Goal: Use online tool/utility: Utilize a website feature to perform a specific function

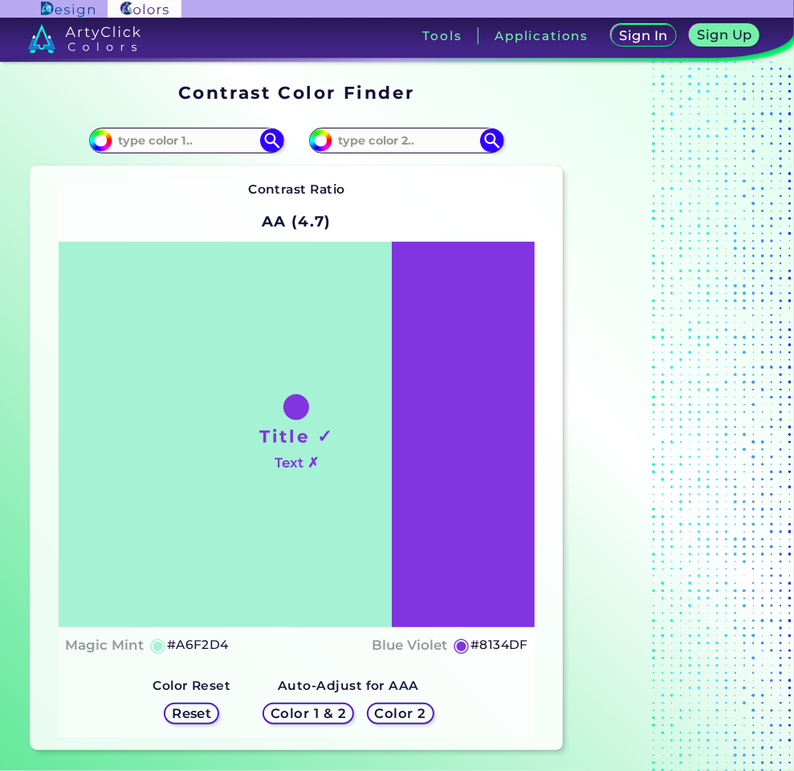
drag, startPoint x: 294, startPoint y: 411, endPoint x: 259, endPoint y: 348, distance: 72.2
click at [259, 348] on div "Title ✓ Text ✗" at bounding box center [297, 434] width 476 height 385
drag, startPoint x: 291, startPoint y: 413, endPoint x: 295, endPoint y: 429, distance: 15.6
click at [295, 429] on div "Title ✓ Text ✗" at bounding box center [297, 434] width 476 height 385
click at [300, 395] on div at bounding box center [296, 407] width 26 height 26
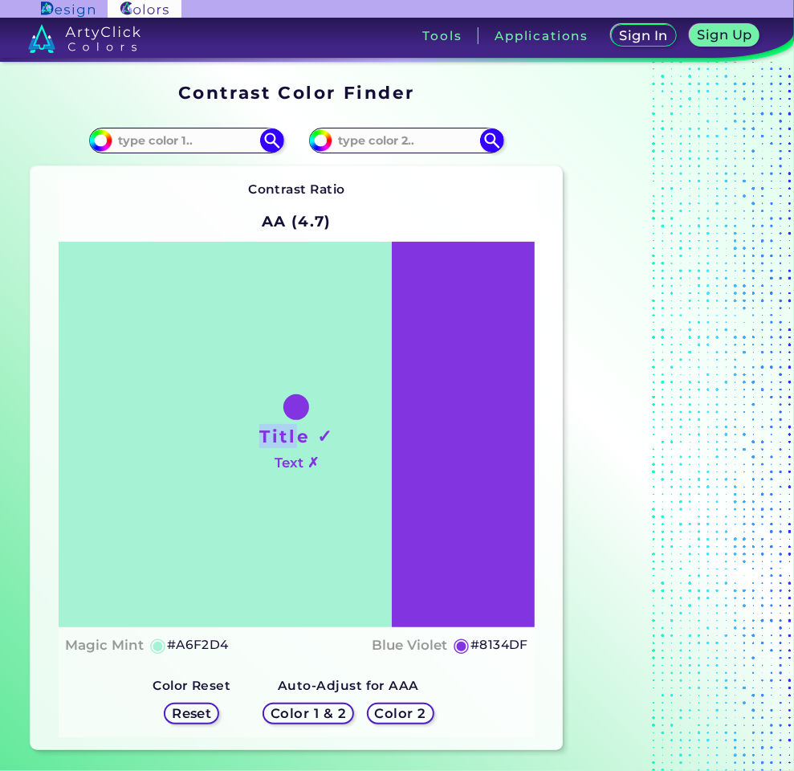
click at [351, 340] on div "Title ✓ Text ✗" at bounding box center [297, 434] width 476 height 385
drag, startPoint x: 119, startPoint y: 144, endPoint x: 130, endPoint y: 146, distance: 11.5
click at [130, 146] on div "#a6f2d4" at bounding box center [186, 141] width 194 height 26
click at [92, 140] on input "#a6f2d4" at bounding box center [98, 138] width 20 height 20
type input "#a8f5d6"
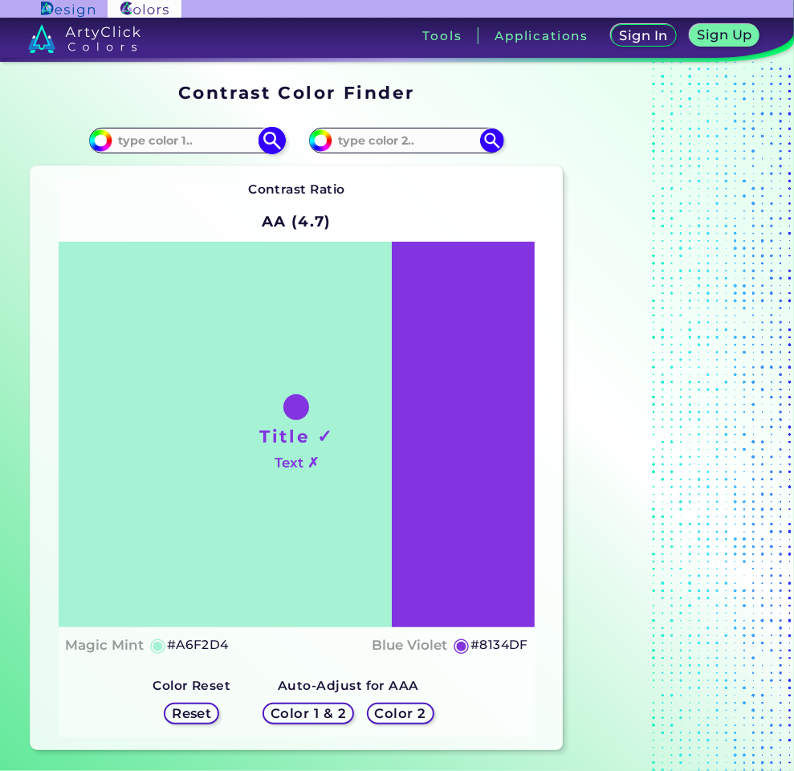
type input "#A8F5D6"
type input "#a2f1d1"
type input "#A2F1D1"
type input "#98ecca"
type input "#98ECCA"
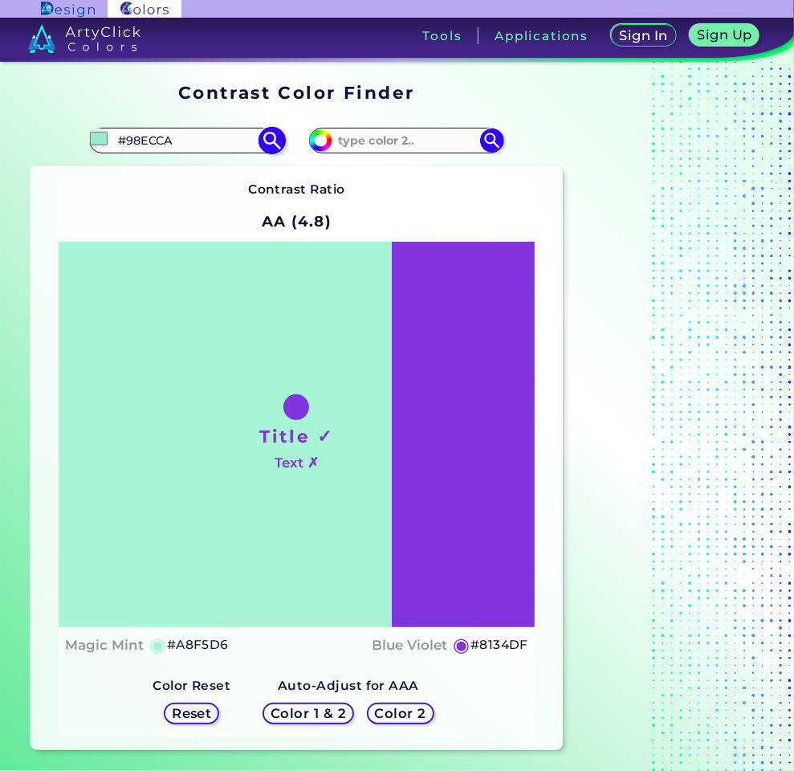
type input "#8ce3c0"
type input "#8CE3C0"
type input "#7eddb7"
type input "#7EDDB7"
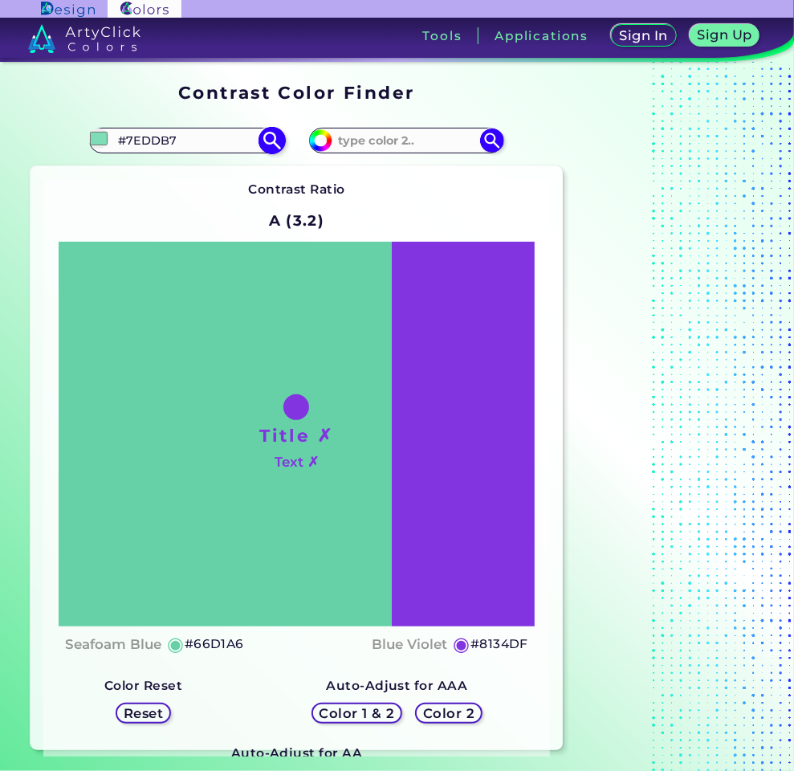
type input "#66d1a6"
type input "#66D1A6"
type input "#56c89a"
type input "#56C89A"
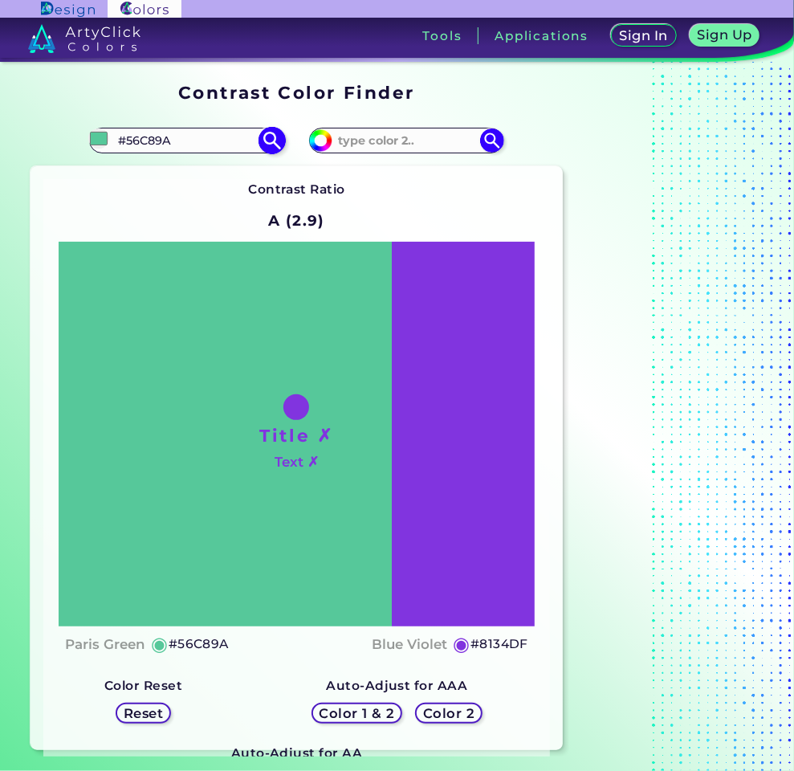
type input "#53c698"
type input "#53C698"
type input "#59c097"
type input "#59C097"
type input "#62ac8f"
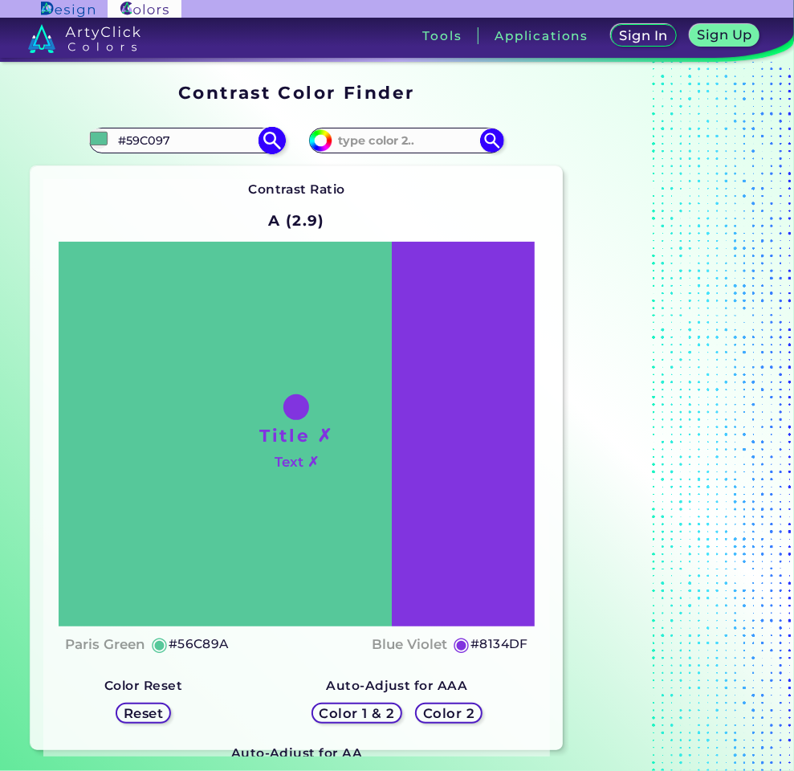
type input "#62AC8F"
type input "#6ea08c"
type input "#6EA08C"
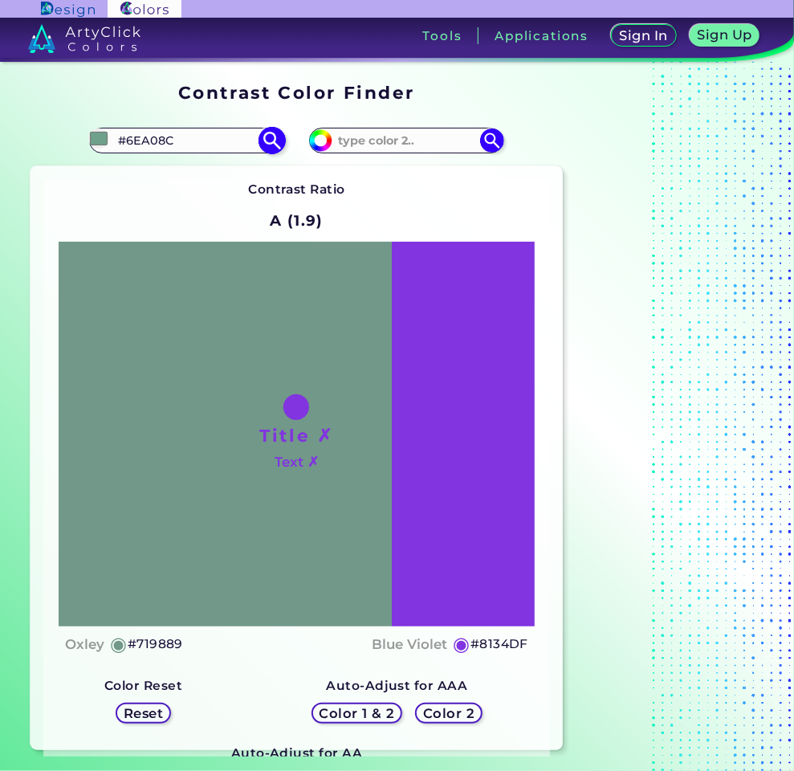
type input "#719486"
type input "#6f857d"
type input "#6F857D"
type input "#6c7f77"
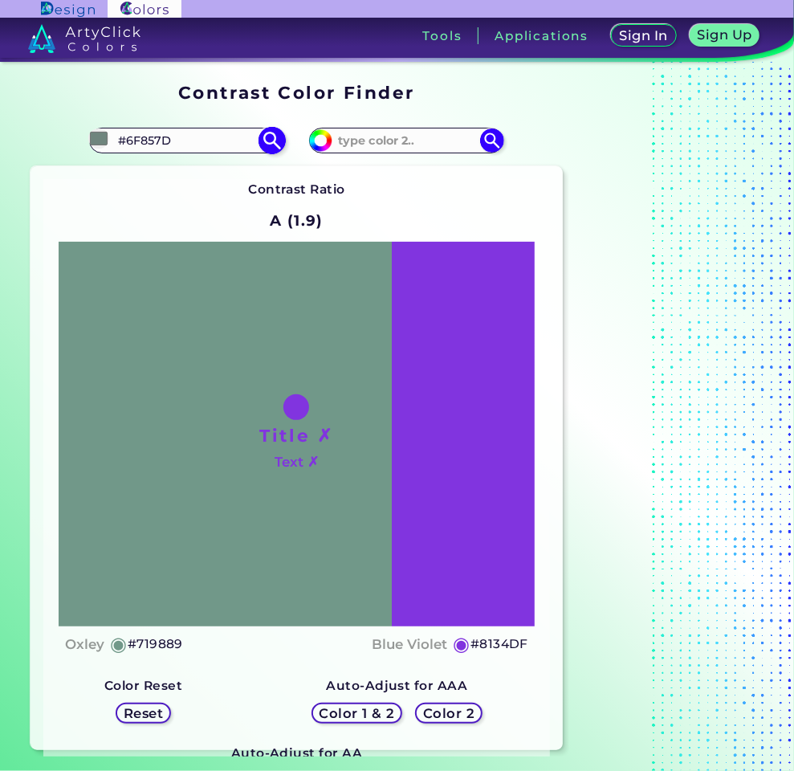
type input "#6C7F77"
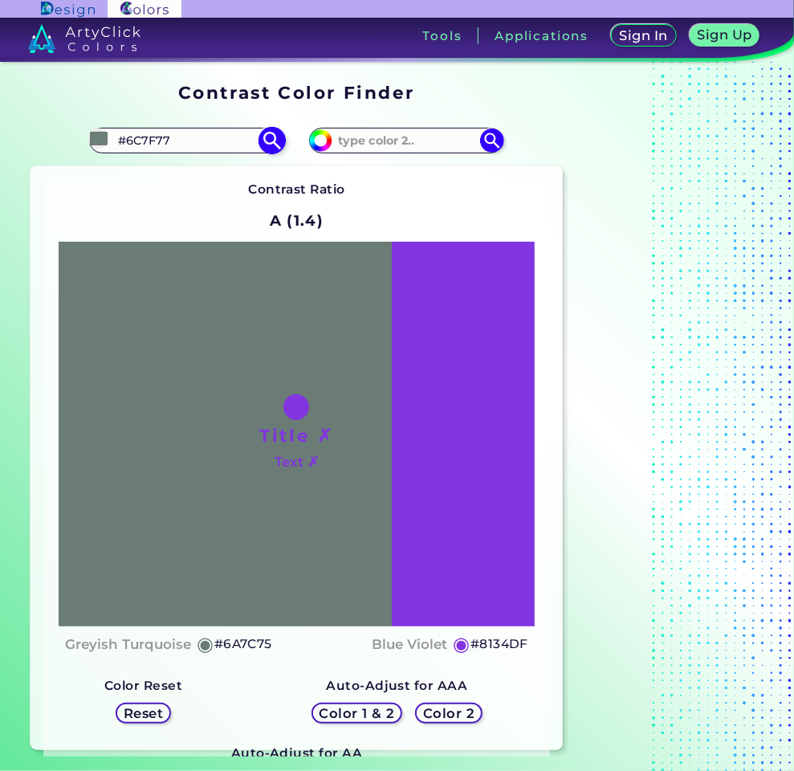
type input "#6a7c75"
type input "#6A7C75"
type input "#6c7f77"
type input "#6C7F77"
type input "#7b8e87"
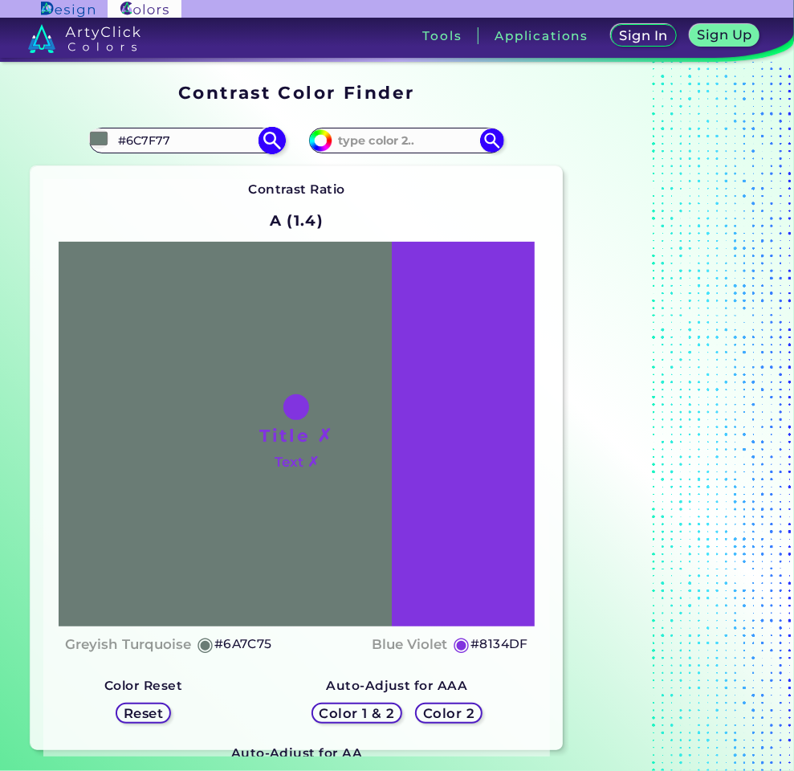
type input "#7B8E87"
type input "#8fa89e"
type input "#8FA89E"
type input "#a3ccbc"
type input "#A3CCBC"
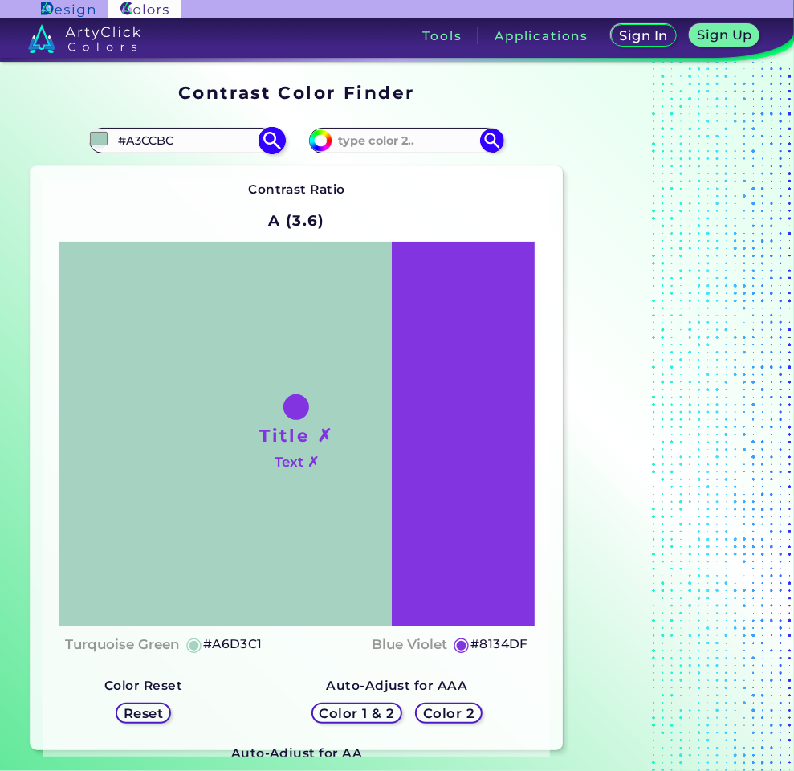
type input "#ade1cc"
type input "#ADE1CC"
type input "#bdffe4"
type input "#BDFFE4"
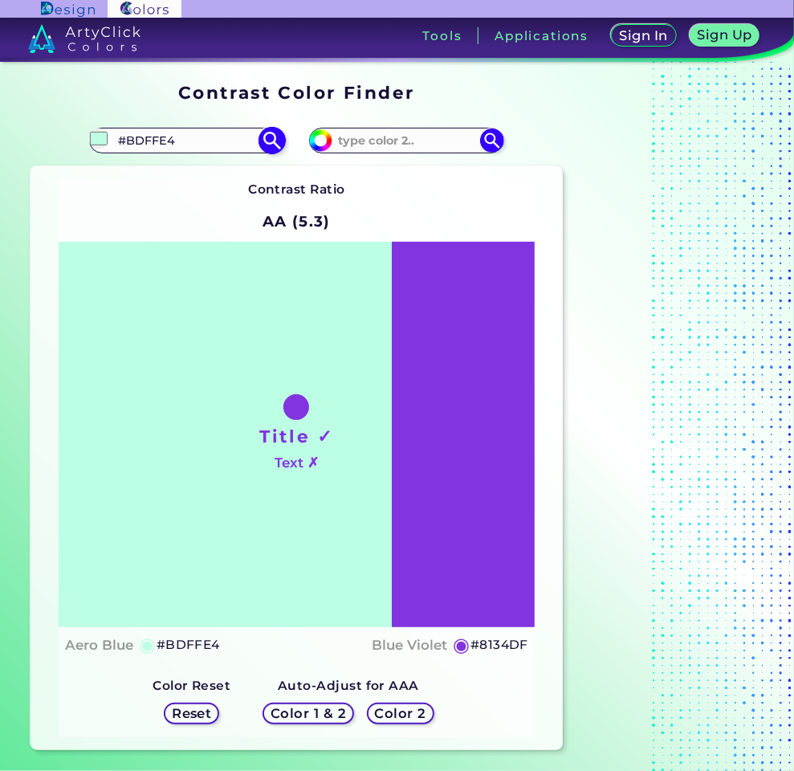
type input "#b8ffe2"
type input "#B8FFE2"
type input "#b3ffe0"
type input "#B3FFE0"
type input "#affdde"
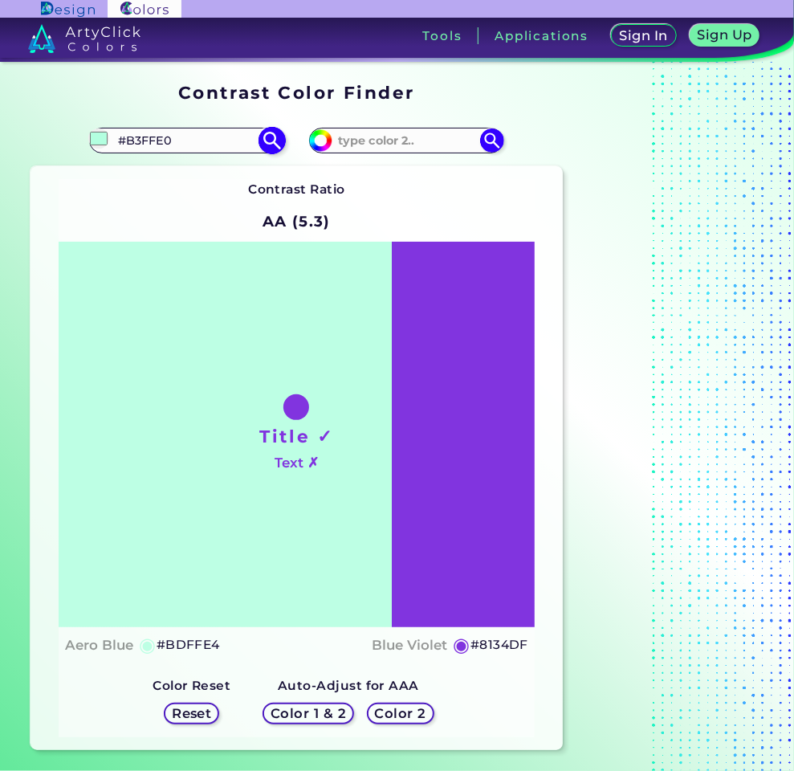
type input "#AFFDDE"
type input "#a7fbd9"
type input "#A7FBD9"
type input "#a4f9d7"
type input "#A4F9D7"
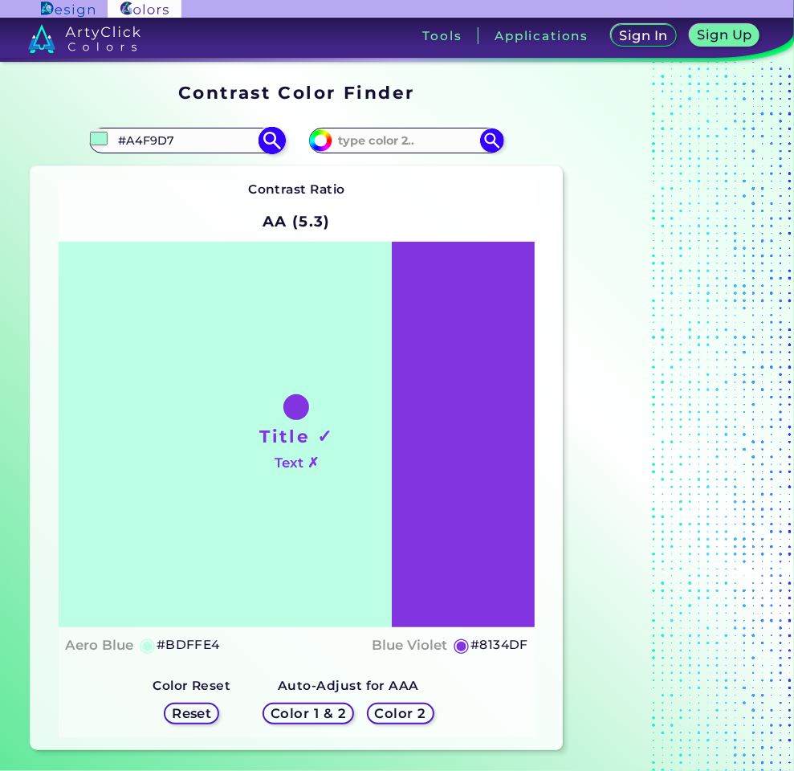
type input "#9cf7d3"
type input "#9CF7D3"
type input "#99f5d0"
type input "#99F5D0"
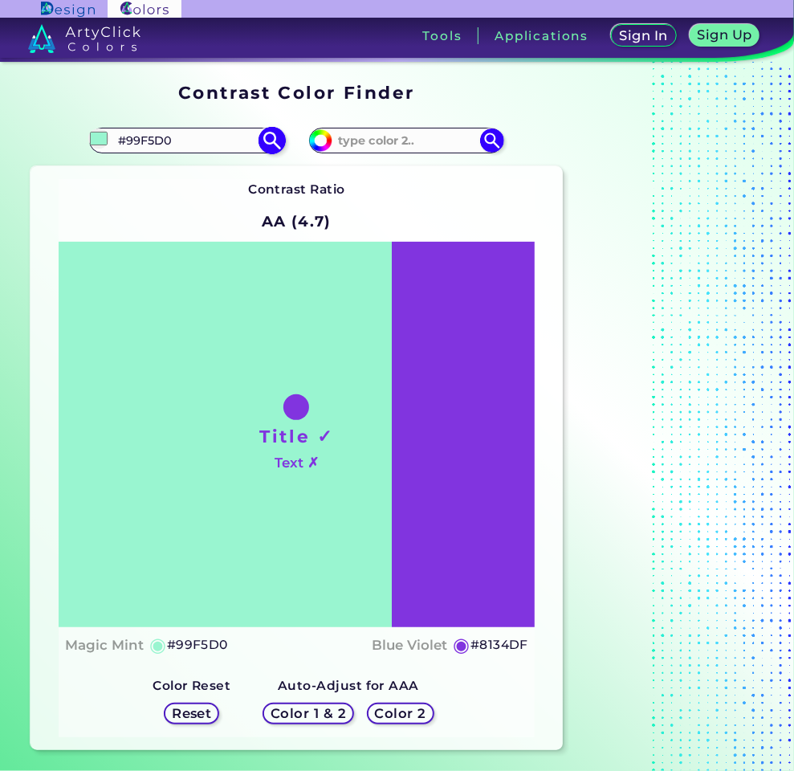
type input "#9ef5d2"
type input "#9EF5D2"
type input "#a6fcda"
type input "#A6FCDA"
type input "#adffde"
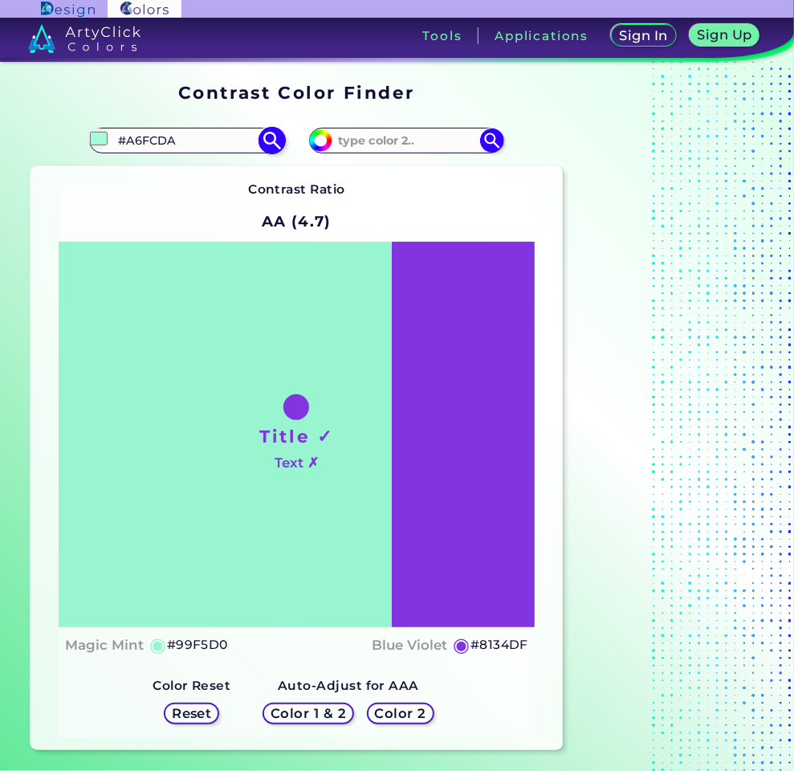
type input "#ADFFDE"
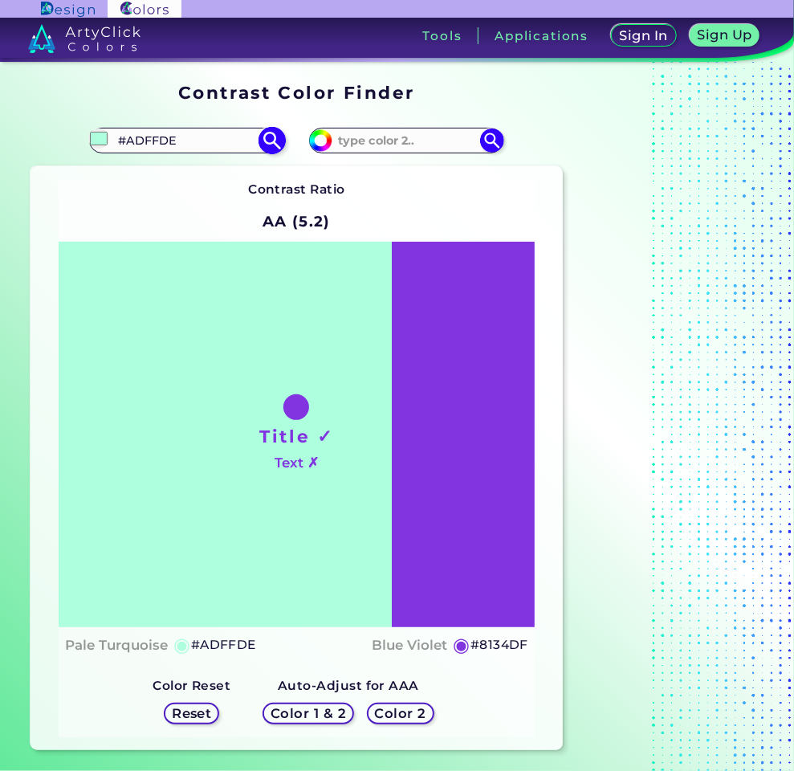
type input "#adffde"
click at [324, 144] on input "#8134df" at bounding box center [318, 138] width 20 height 20
type input "#843adf"
type input "#843ADF"
type input "#8136dd"
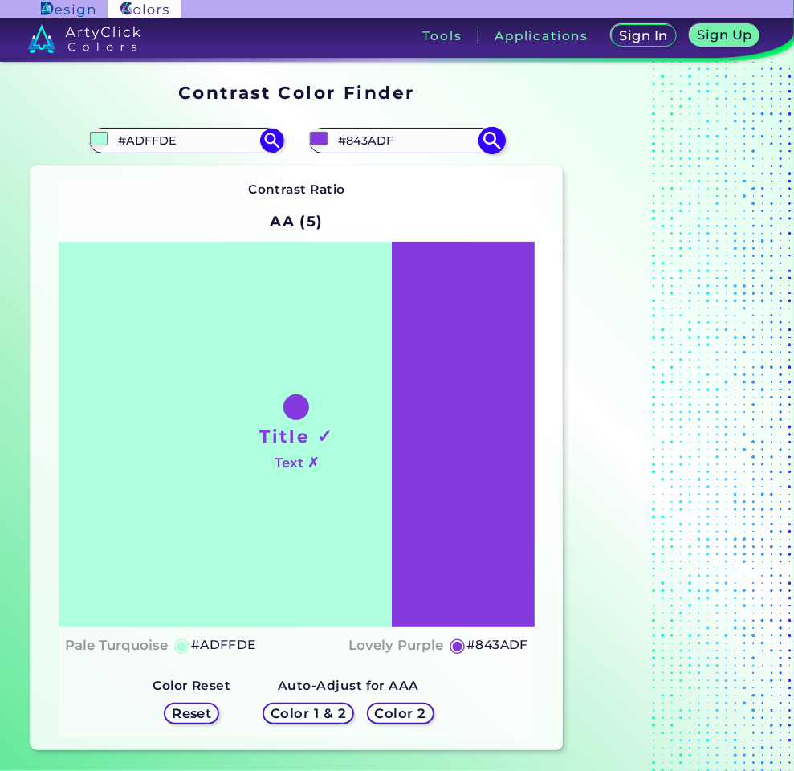
type input "#8136DD"
type input "#7d36d3"
type input "#7D36D3"
type input "#7b3acb"
type input "#7B3ACB"
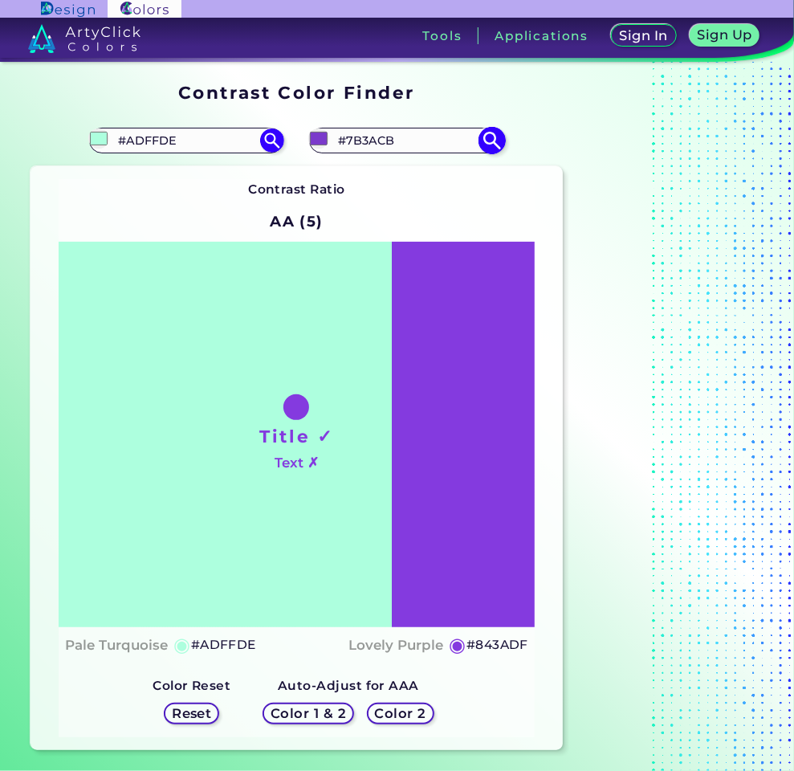
type input "#773dbd"
type input "#773DBD"
type input "#703fab"
type input "#703FAB"
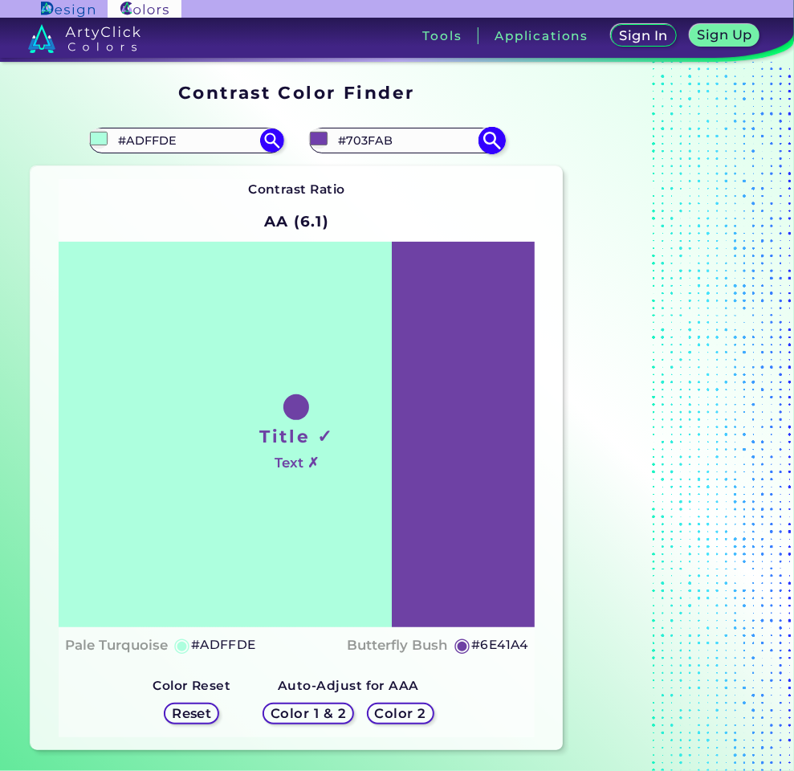
type input "#6e44a2"
type input "#6E44A2"
type input "#6a4695"
type input "#6A4695"
type input "#674691"
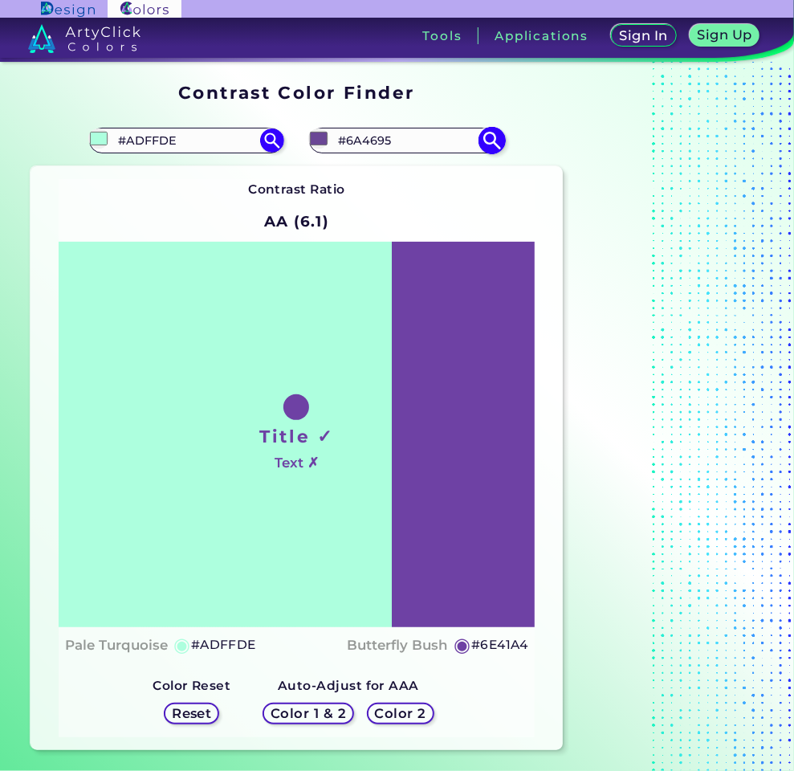
type input "#674691"
type input "#674790"
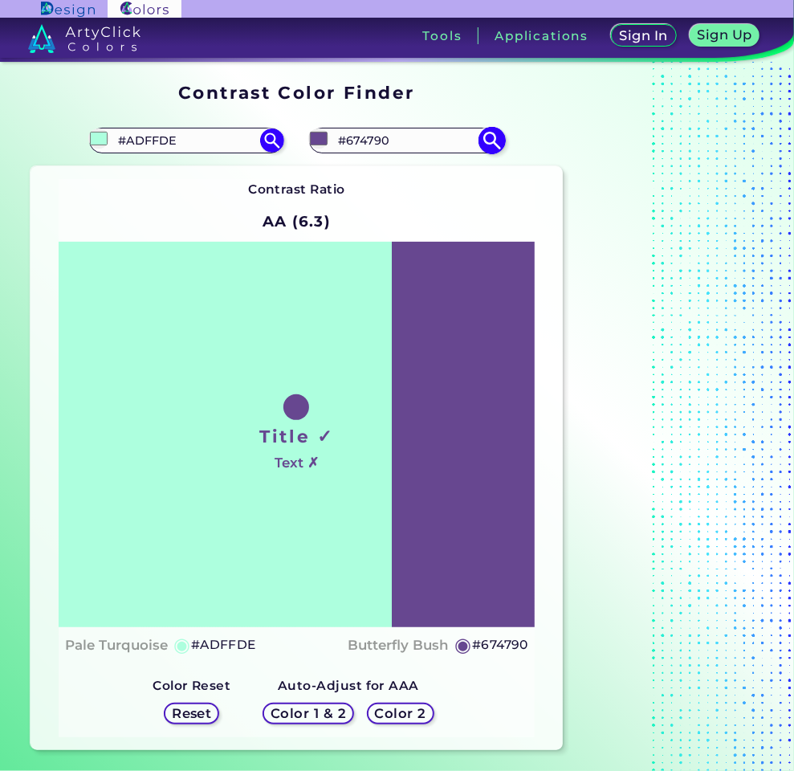
type input "#65458c"
type input "#65458C"
type input "#604186"
type input "#583a7e"
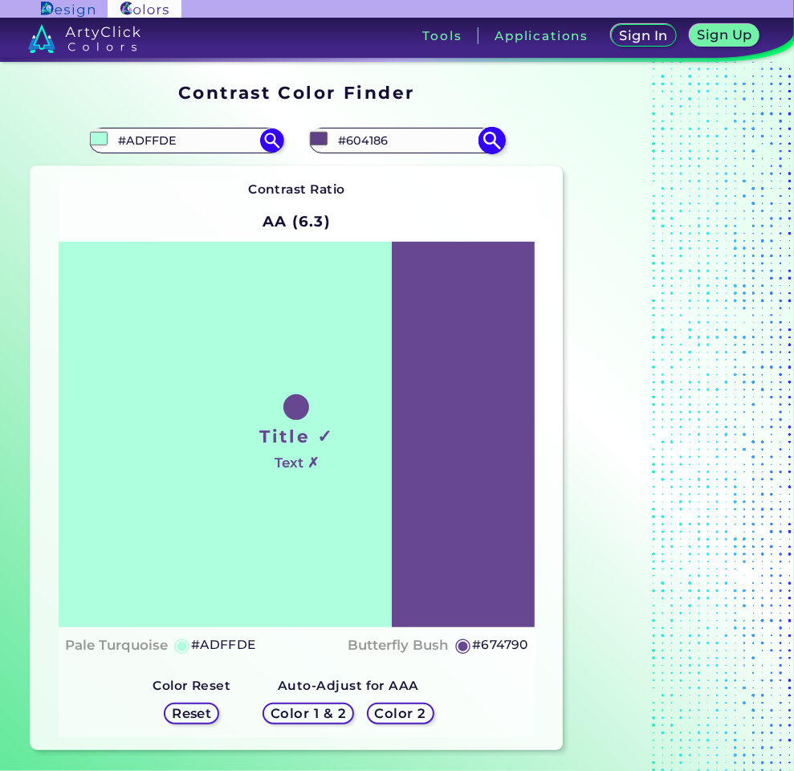
type input "#583A7E"
type input "#56387a"
type input "#56387A"
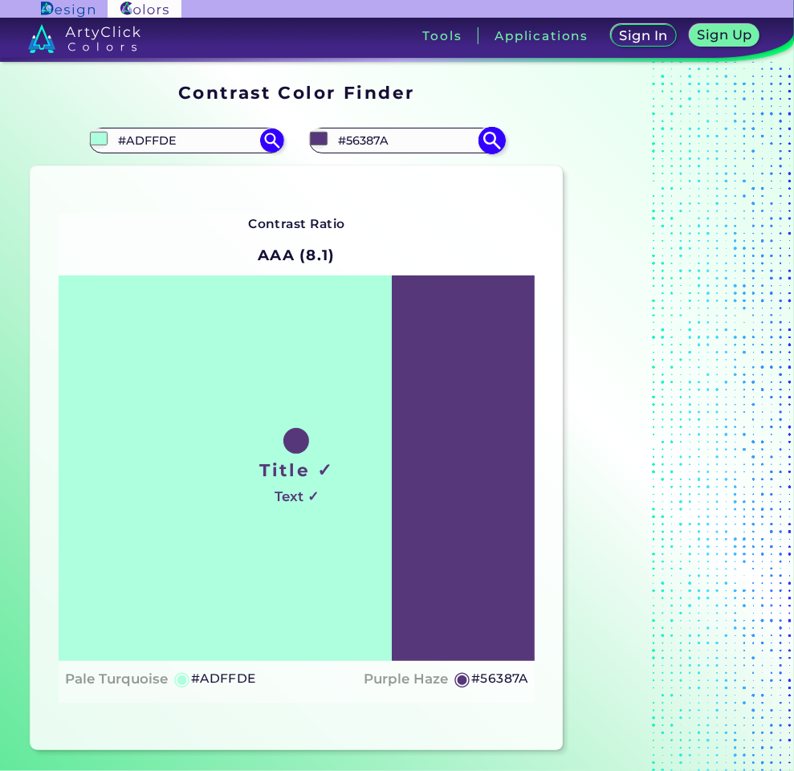
type input "#533777"
type input "#513573"
type input "#4f3370"
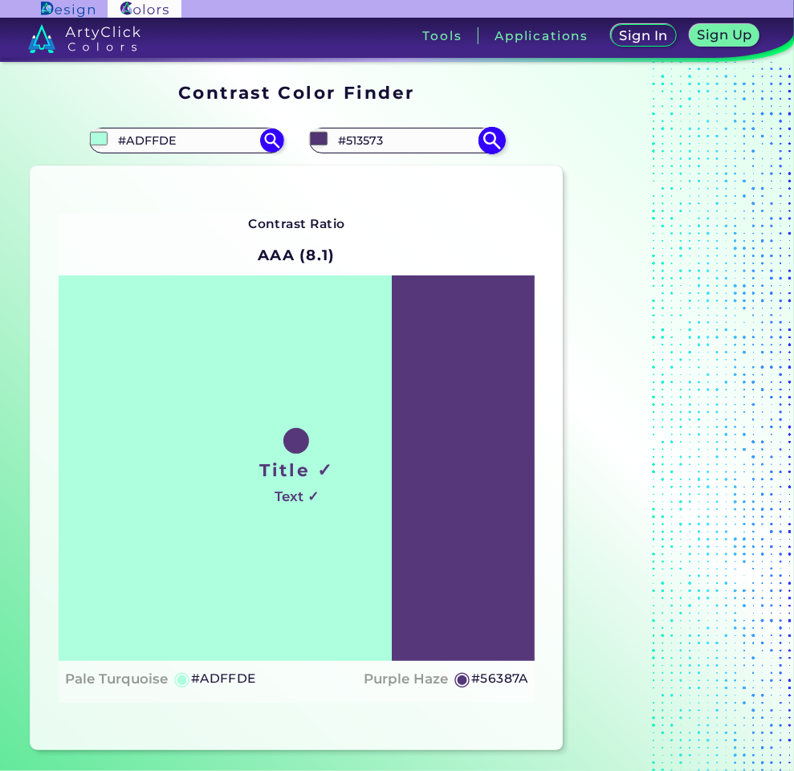
type input "#4F3370"
type input "#4c326c"
type input "#4C326C"
type input "#4a3168"
type input "#4A3168"
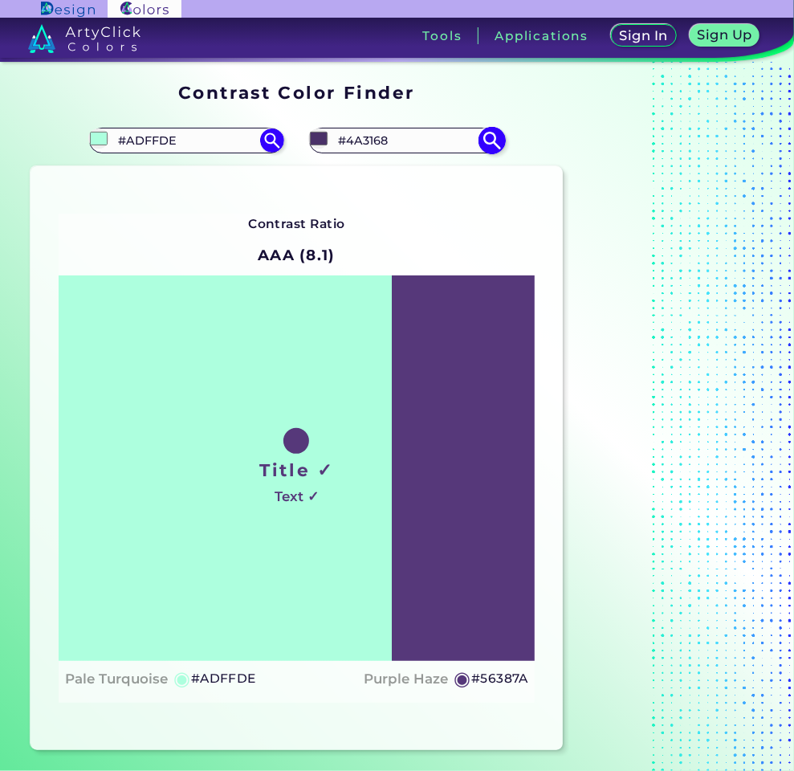
type input "#4a3267"
type input "#4A3267"
type input "#4a3366"
type input "#4A3366"
type input "#483262"
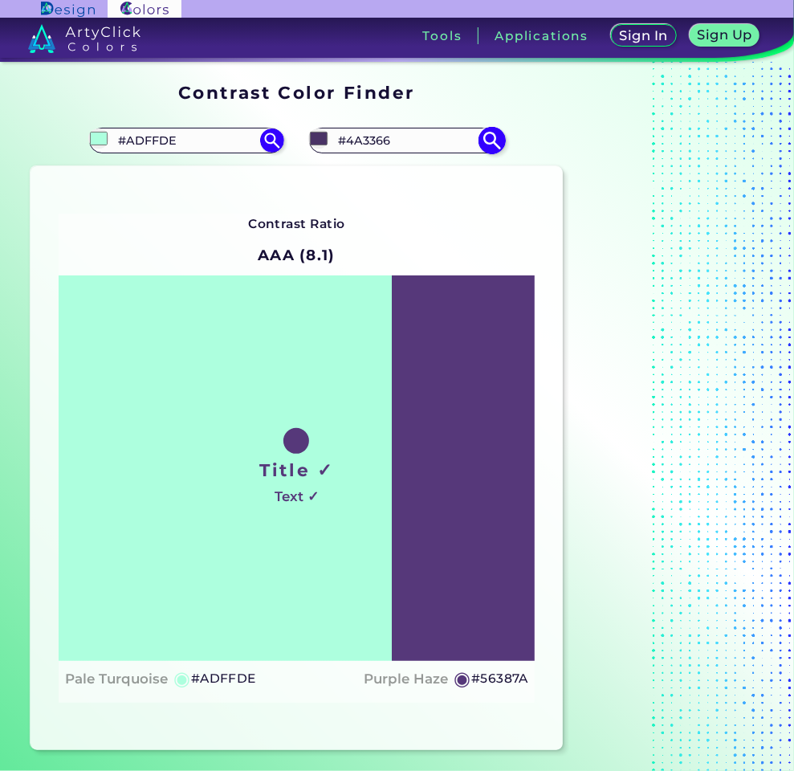
type input "#483262"
type input "#483460"
type input "#45335b"
type input "#45335B"
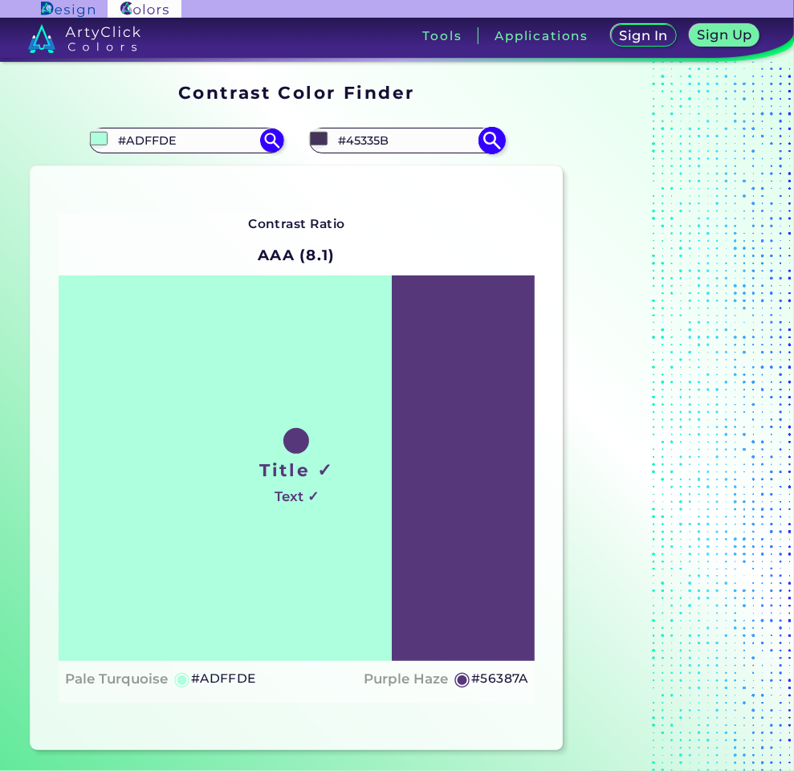
type input "#433257"
type input "#46355a"
type input "#46355A"
type input "#433357"
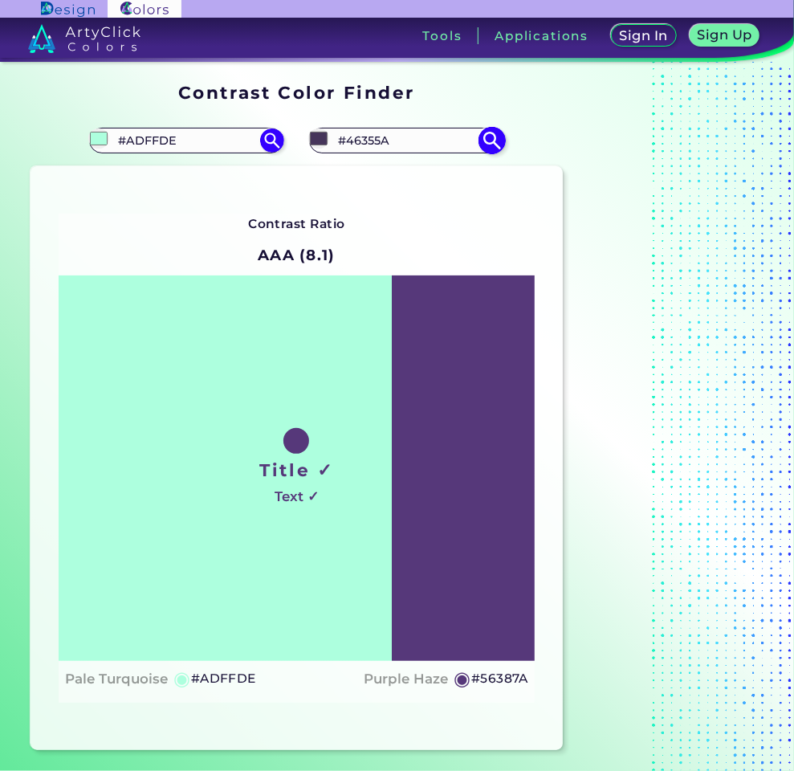
type input "#433357"
type input "#433456"
type input "#433455"
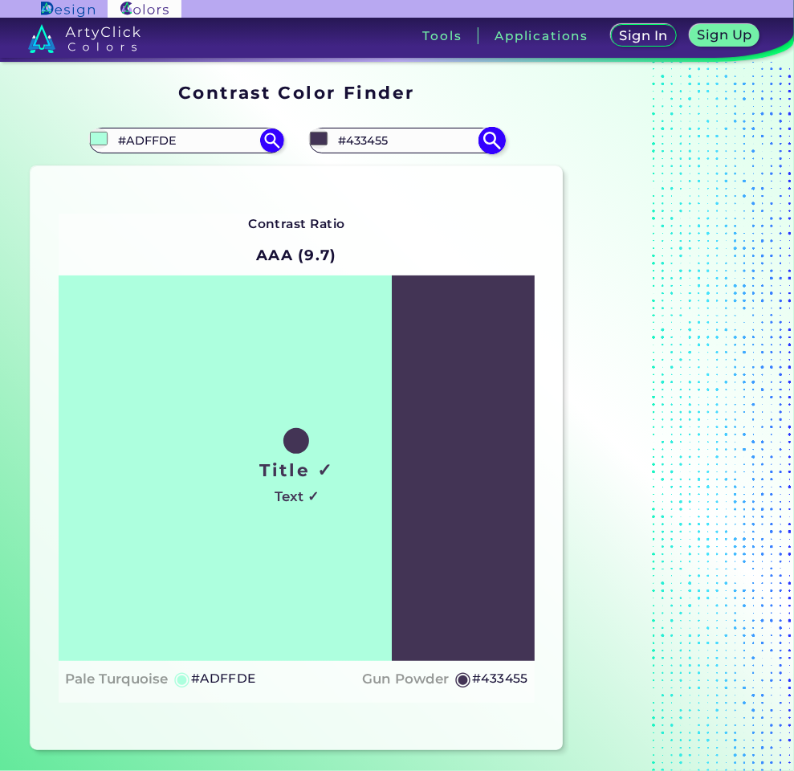
type input "#433555"
type input "#433654"
type input "#433653"
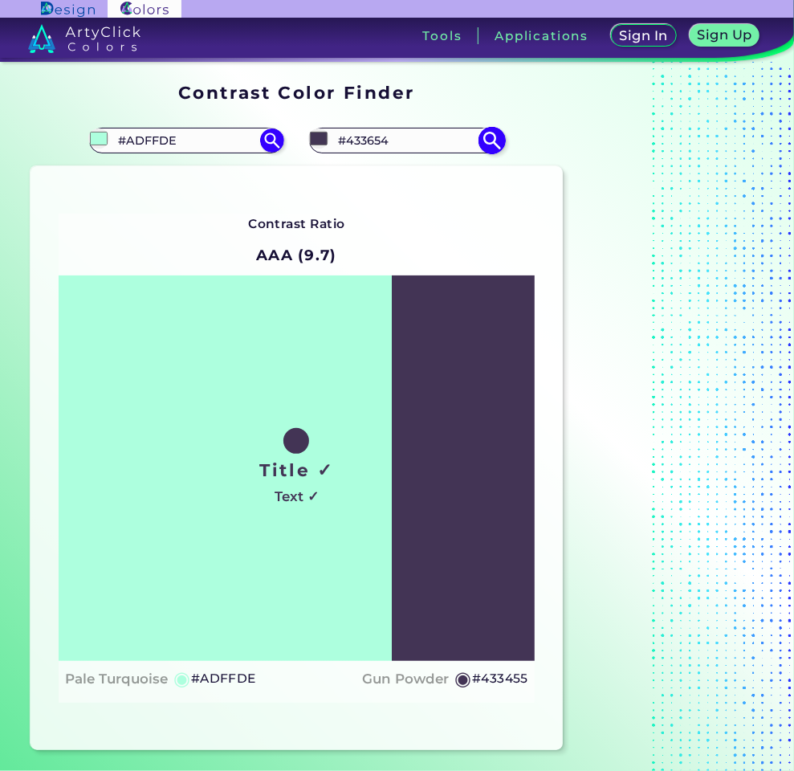
type input "#433653"
type input "#463856"
type input "#463956"
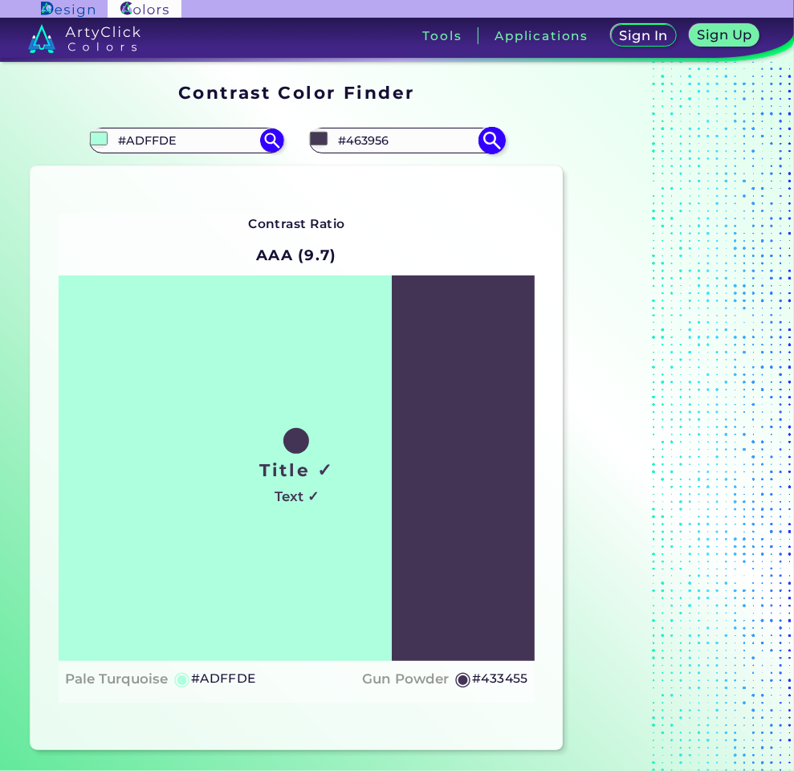
type input "#463a55"
type input "#463A55"
type input "#463b54"
type input "#463B54"
type input "#493d57"
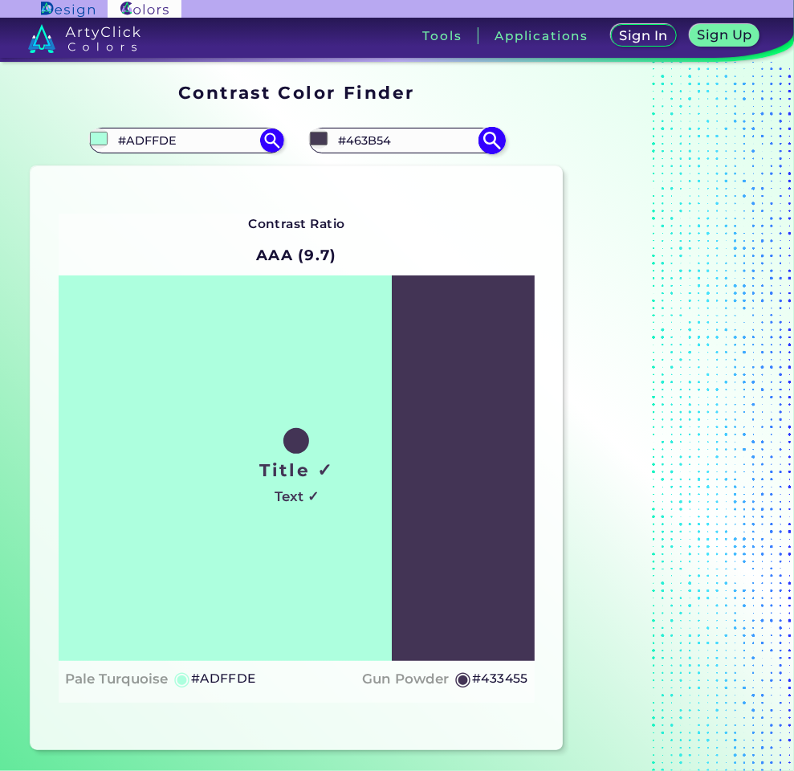
type input "#493D57"
type input "#4b3f5a"
type input "#4B3F5A"
type input "#4e425c"
type input "#4E425C"
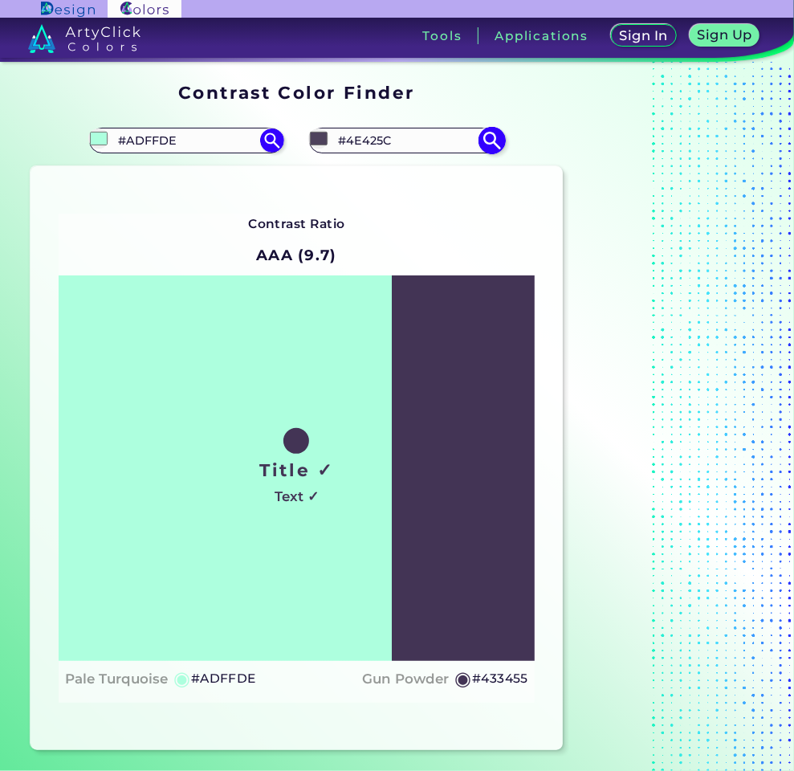
type input "#50455f"
type input "#50455F"
type input "#534762"
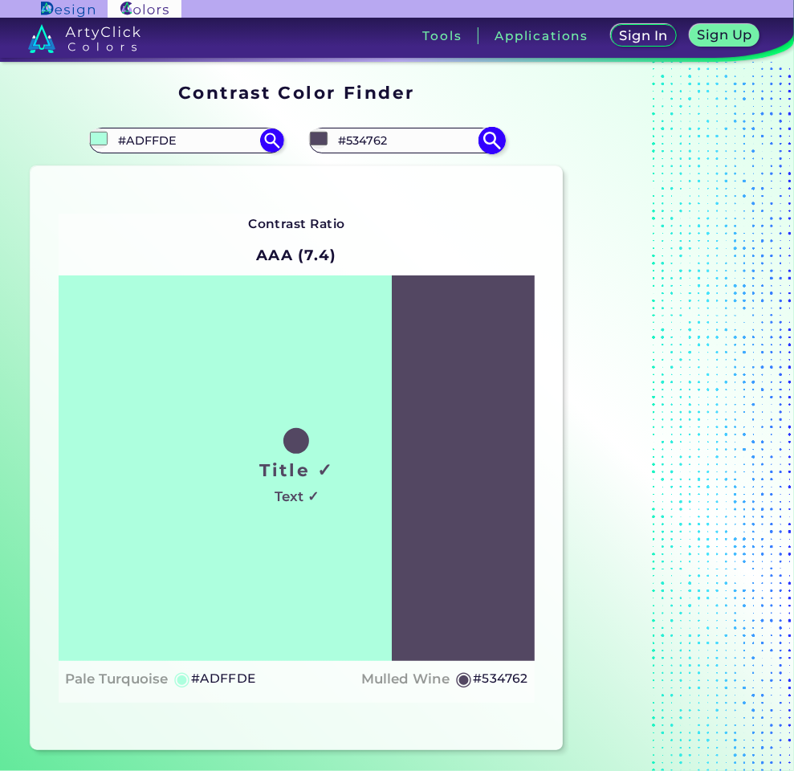
type input "#554965"
type input "#584c67"
type input "#584C67"
type input "#5a4e6a"
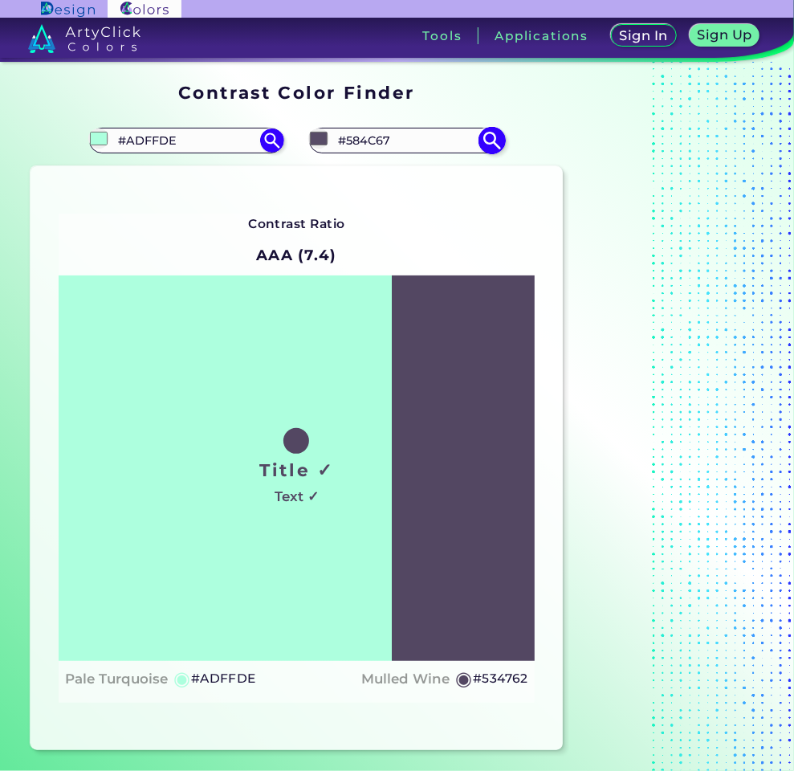
type input "#5A4E6A"
type input "#5d506d"
type input "#5D506D"
type input "#5f526f"
type input "#5F526F"
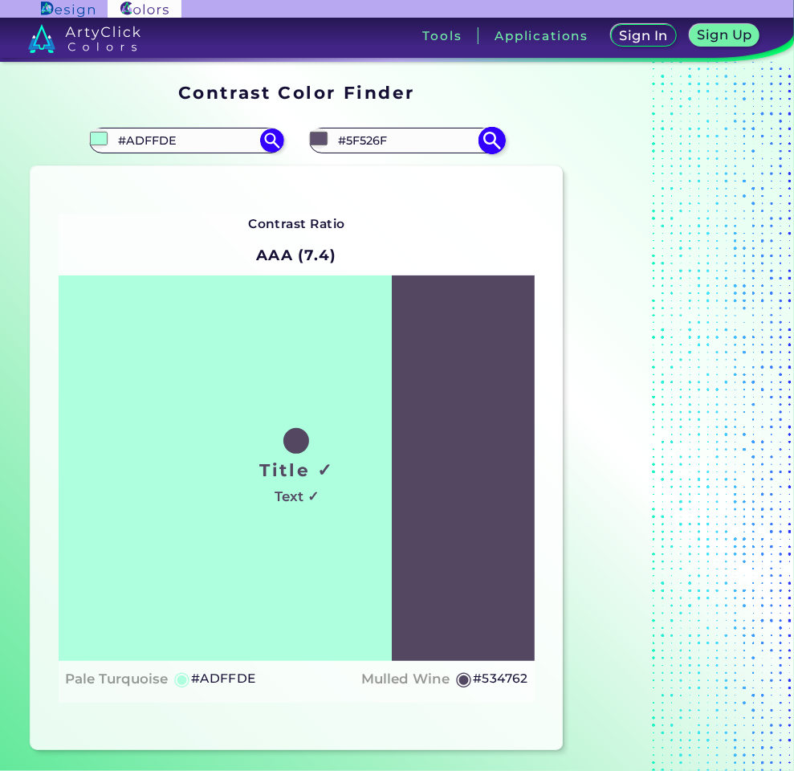
type input "#60536e"
type input "#60536E"
type input "#625671"
type input "#655874"
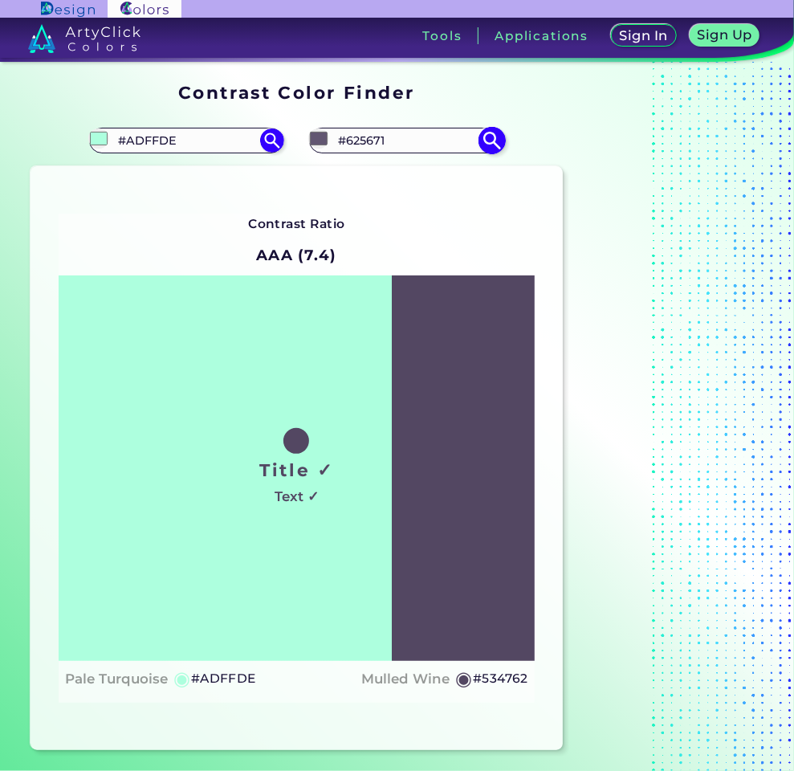
type input "#655874"
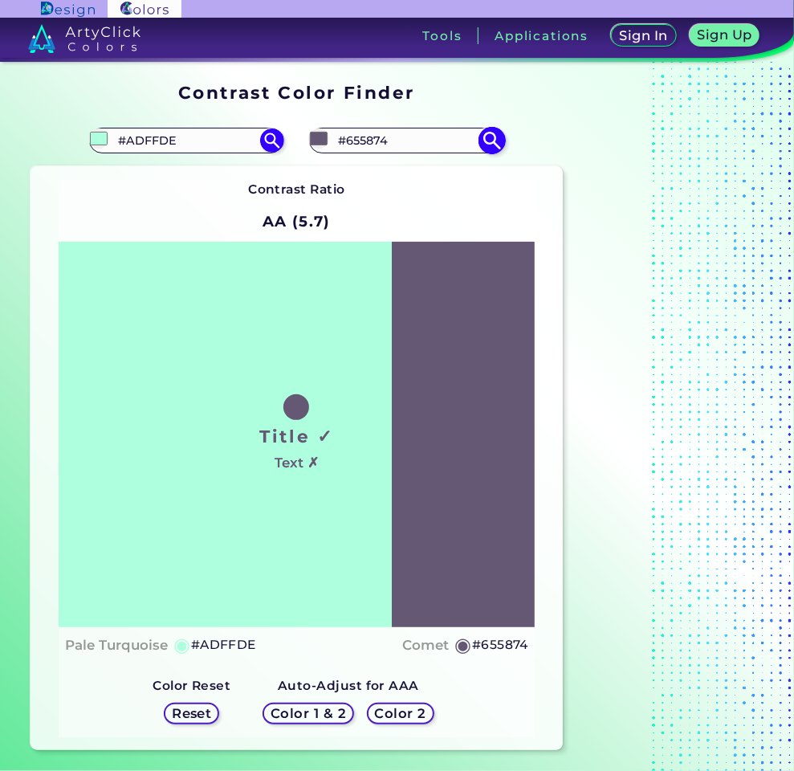
type input "#655973"
type input "#655a72"
type input "#655A72"
type input "#675d74"
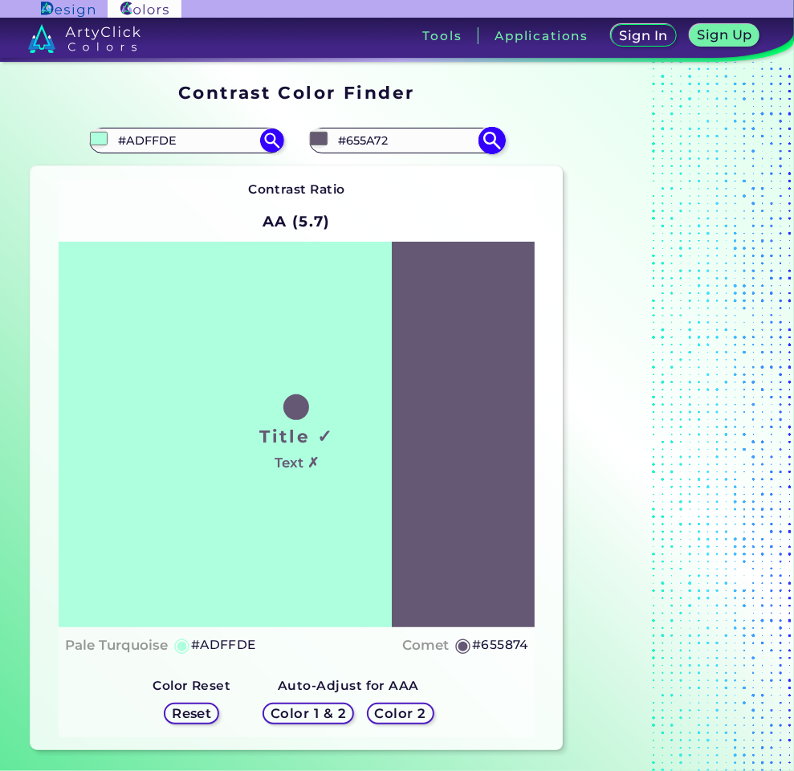
type input "#675D74"
type input "#6a6076"
type input "#6A6076"
type input "#6d6379"
type input "#6D6379"
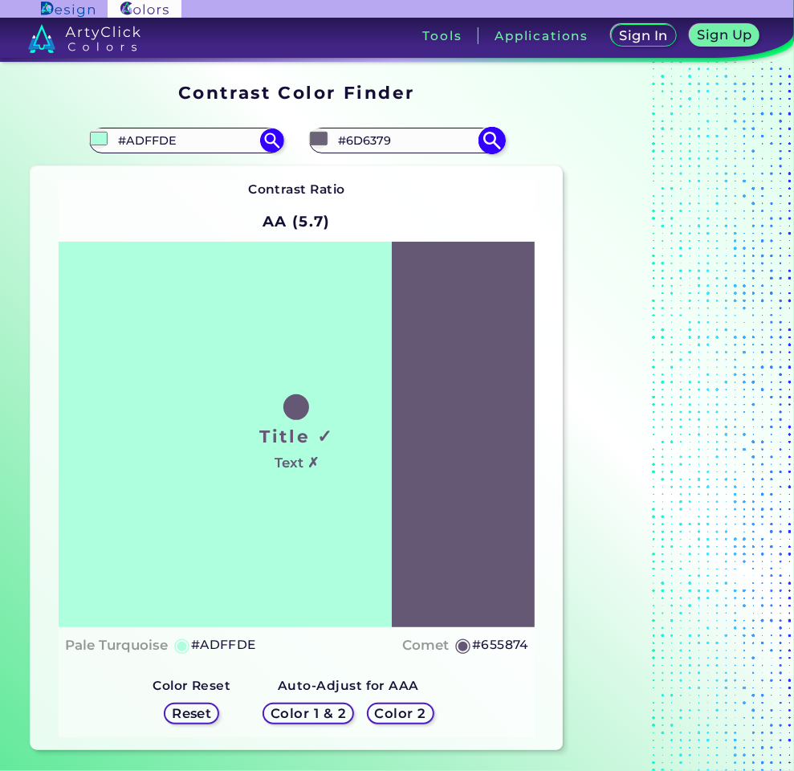
type input "#6f667a"
type input "#6F667A"
type input "#72687d"
type input "#72687D"
type input "#726a7c"
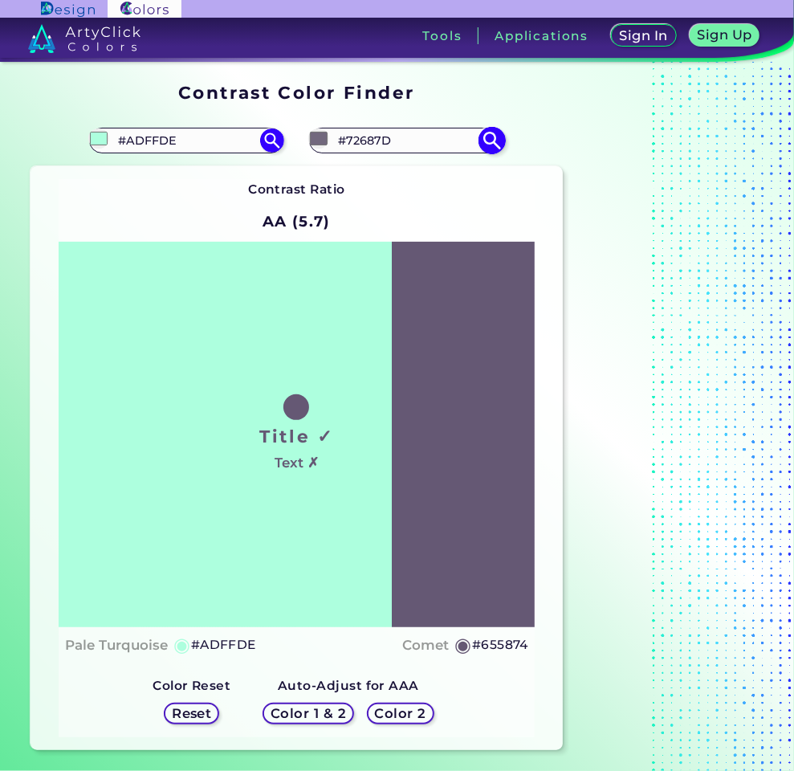
type input "#726A7C"
type input "#746c7f"
type input "#746C7F"
type input "#7a7283"
type input "#7A7283"
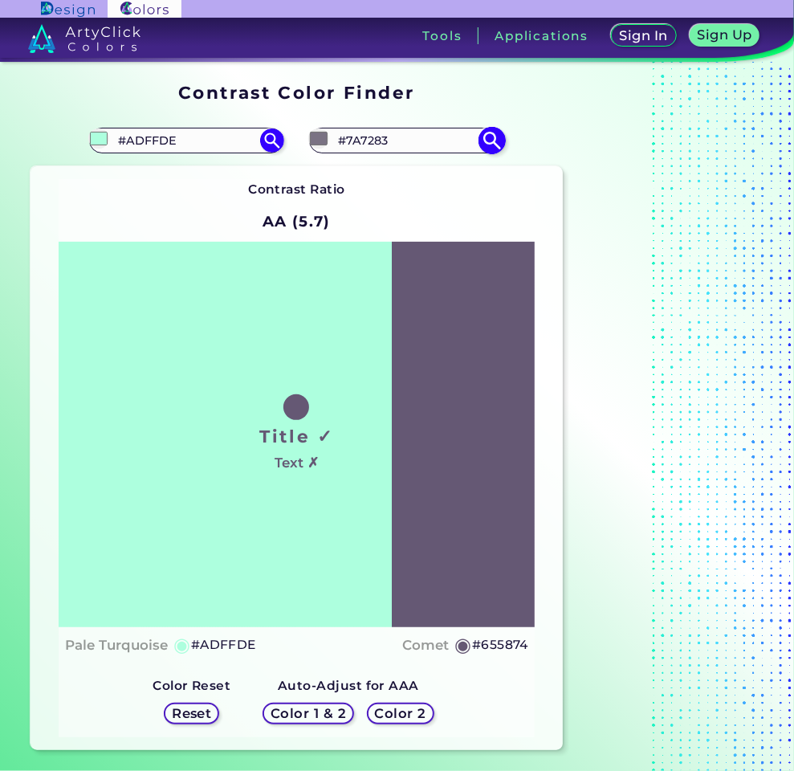
type input "#7f7788"
type input "#7F7788"
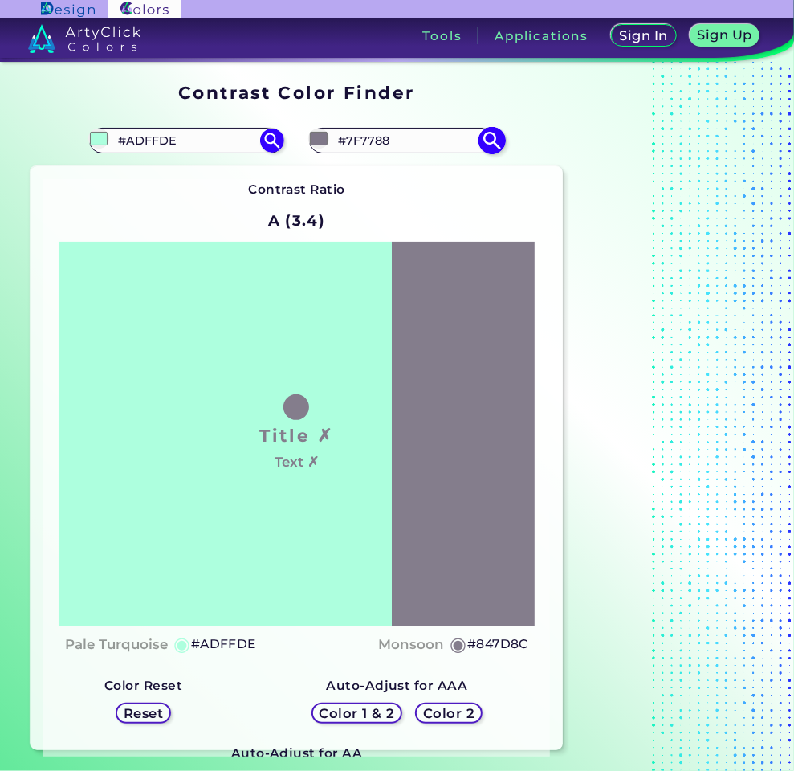
type input "#898391"
type input "#938c9b"
type input "#938C9B"
type input "#a09aa7"
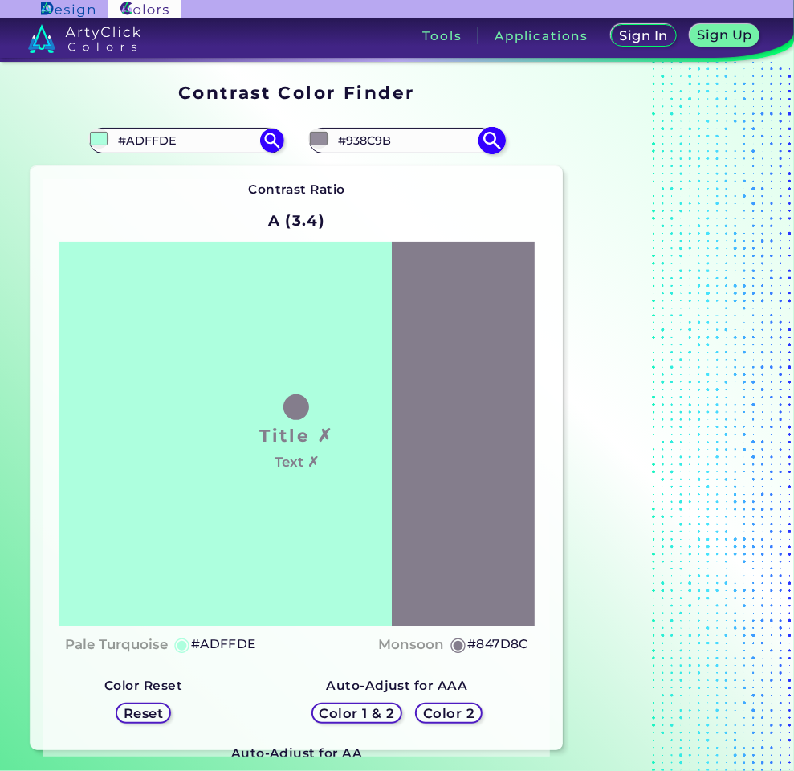
type input "#A09AA7"
type input "#aaa5b1"
type input "#AAA5B1"
type input "#bab5c0"
type input "#BAB5C0"
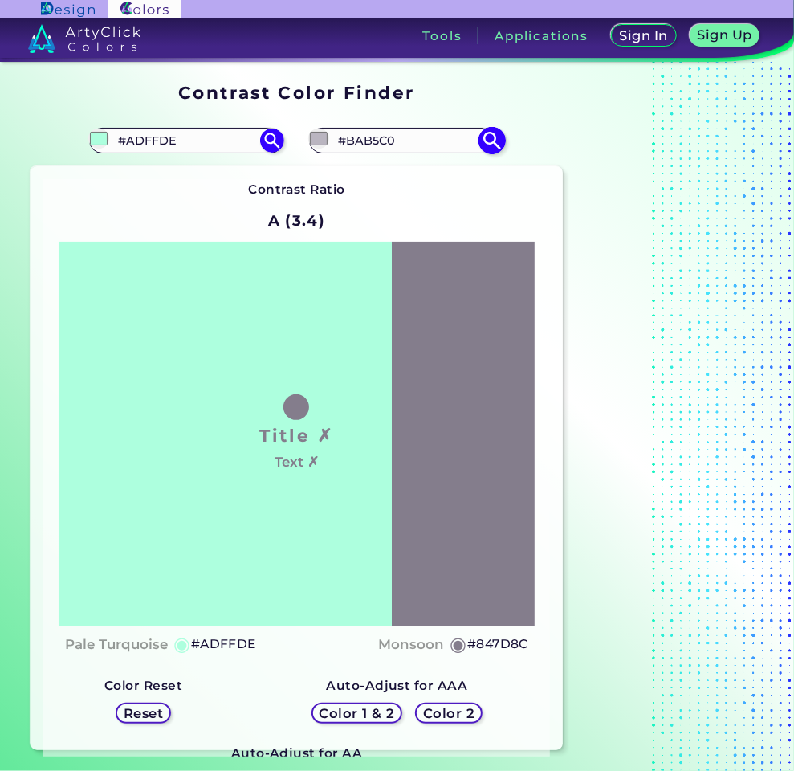
type input "#c1bdc7"
type input "#C1BDC7"
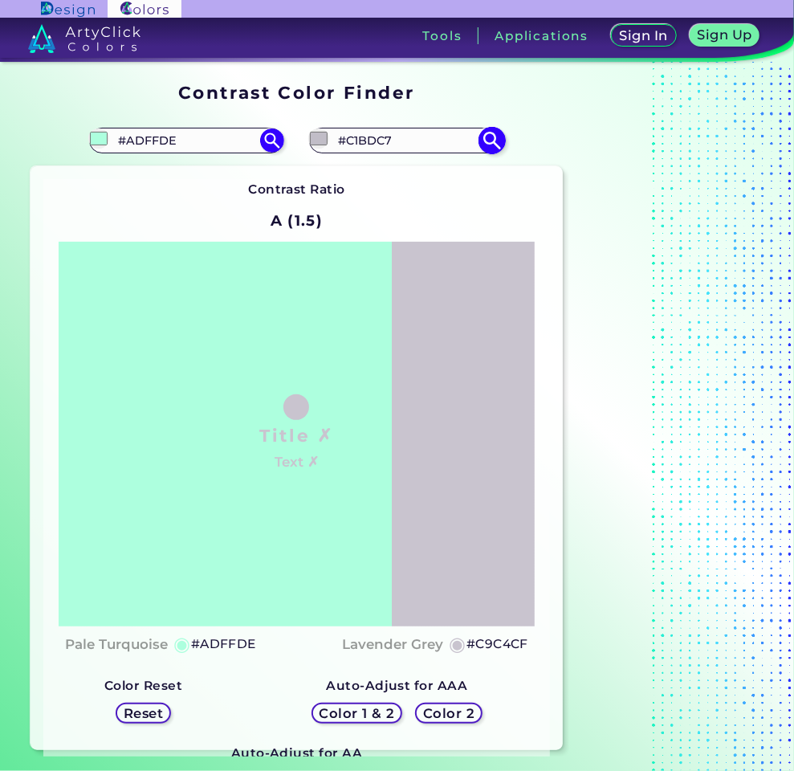
type input "#d6d2da"
type input "#D6D2DA"
type input "#dddae2"
type input "#DDDAE2"
type input "#e0dce4"
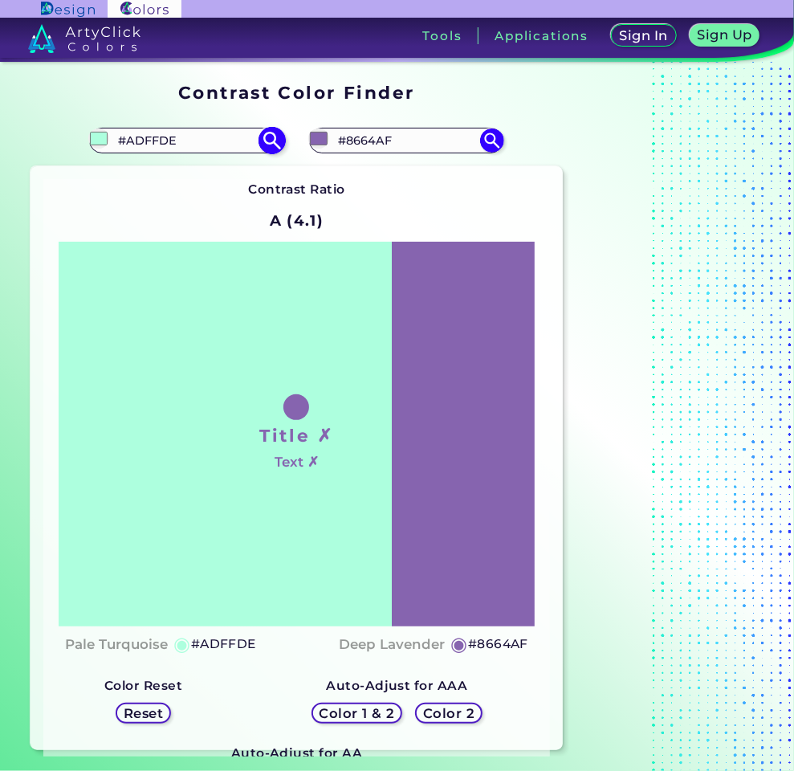
click at [100, 137] on input "#adffde" at bounding box center [98, 138] width 20 height 20
